Goal: Information Seeking & Learning: Find specific fact

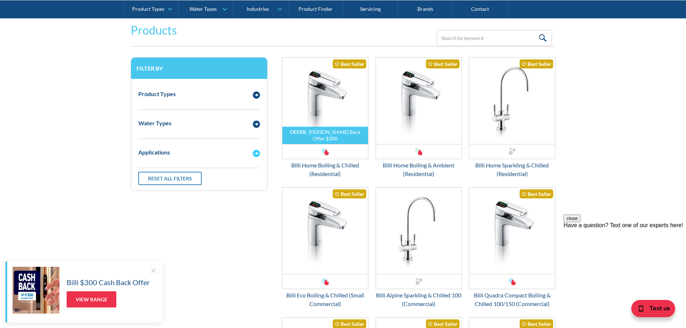
scroll to position [972, 0]
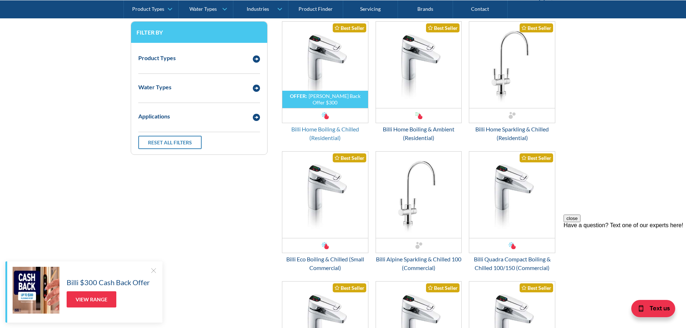
click at [331, 131] on div "Billi Home Boiling & Chilled (Residential)" at bounding box center [325, 133] width 86 height 17
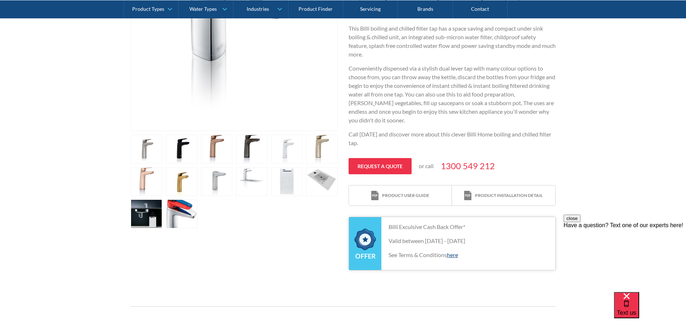
scroll to position [252, 0]
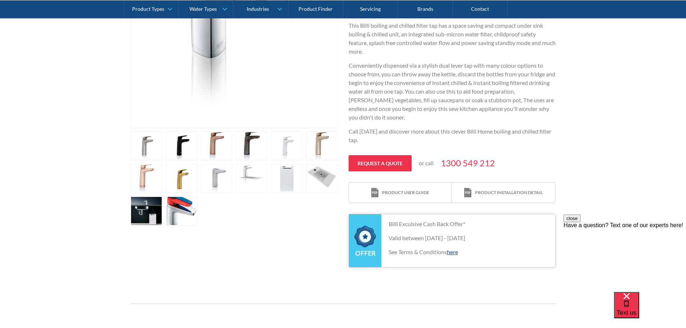
click at [249, 147] on link "open lightbox" at bounding box center [252, 146] width 32 height 29
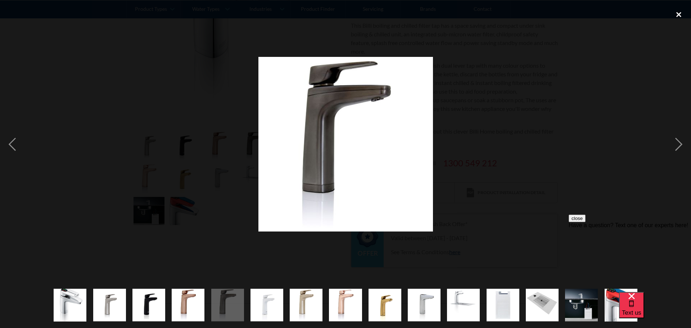
click at [681, 13] on div "close lightbox" at bounding box center [679, 14] width 24 height 16
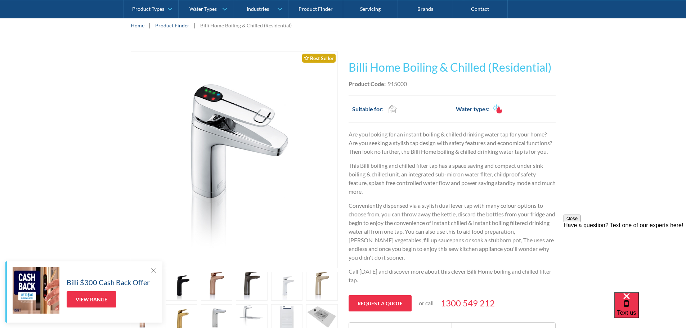
scroll to position [72, 0]
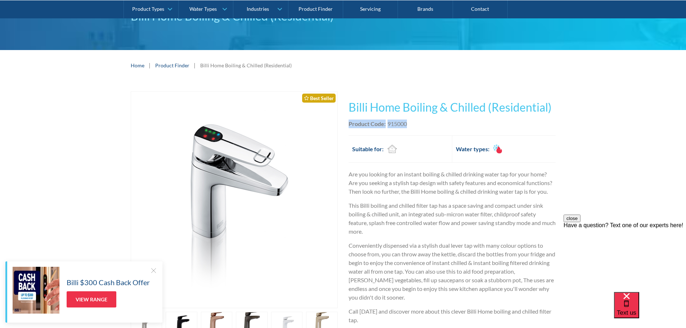
drag, startPoint x: 409, startPoint y: 123, endPoint x: 348, endPoint y: 123, distance: 60.8
click at [348, 123] on div "Product Code: 915000" at bounding box center [451, 123] width 207 height 9
copy div "Product Code: 915000"
